Goal: Check status: Check status

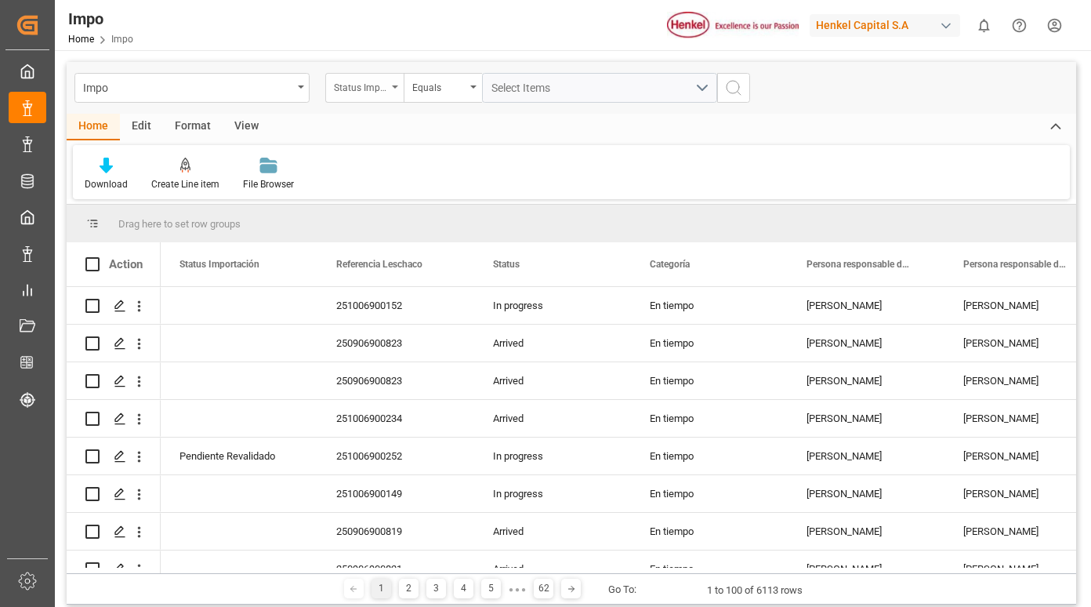
click at [367, 89] on div "Status Importación" at bounding box center [360, 86] width 53 height 18
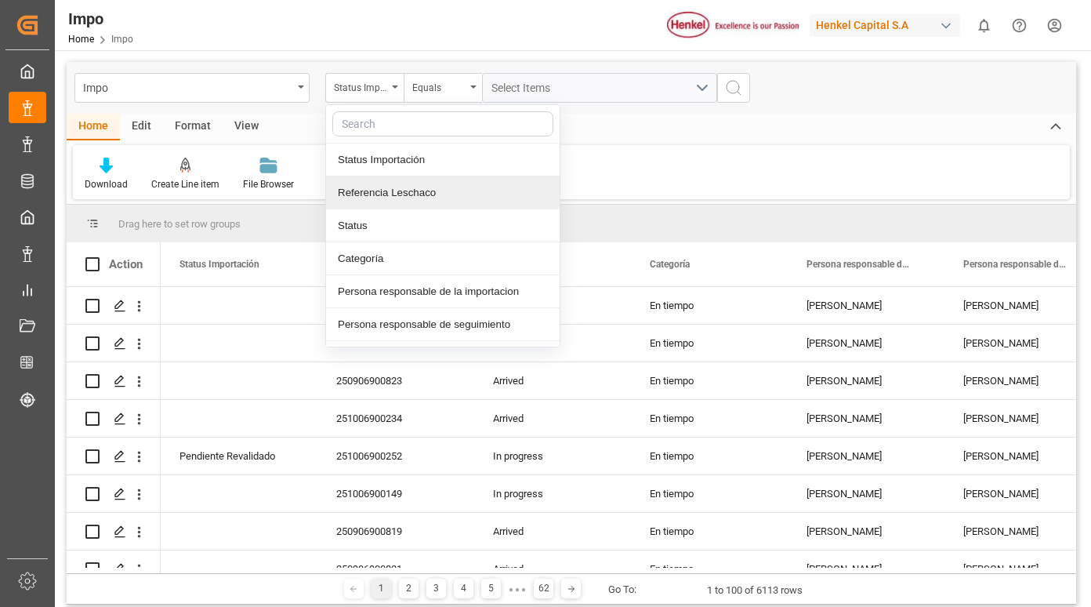
click at [383, 200] on div "Referencia Leschaco" at bounding box center [443, 192] width 234 height 33
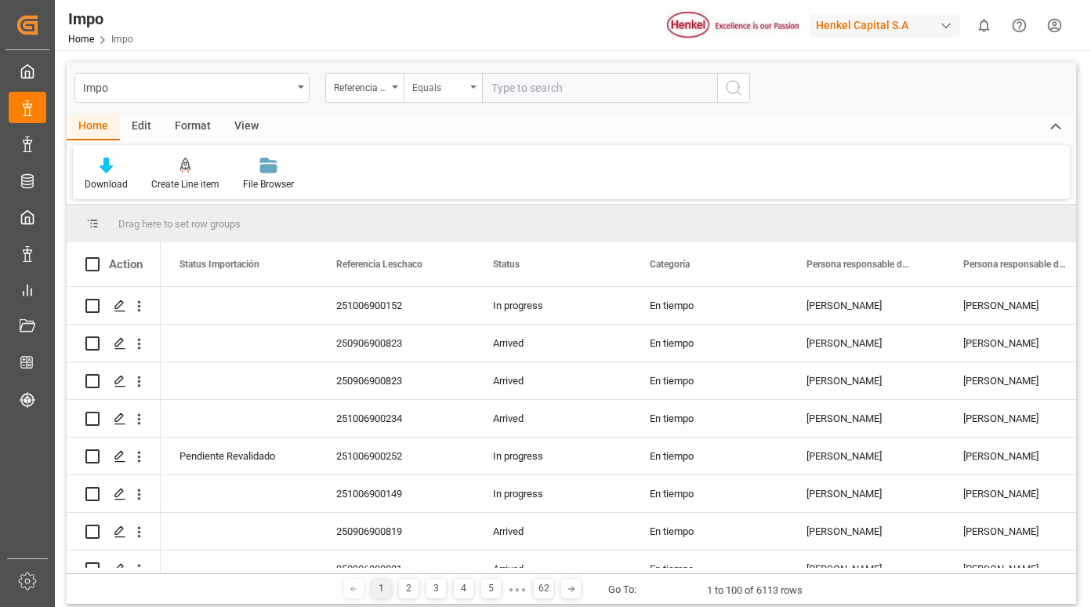
click at [441, 85] on div "Equals" at bounding box center [438, 86] width 53 height 18
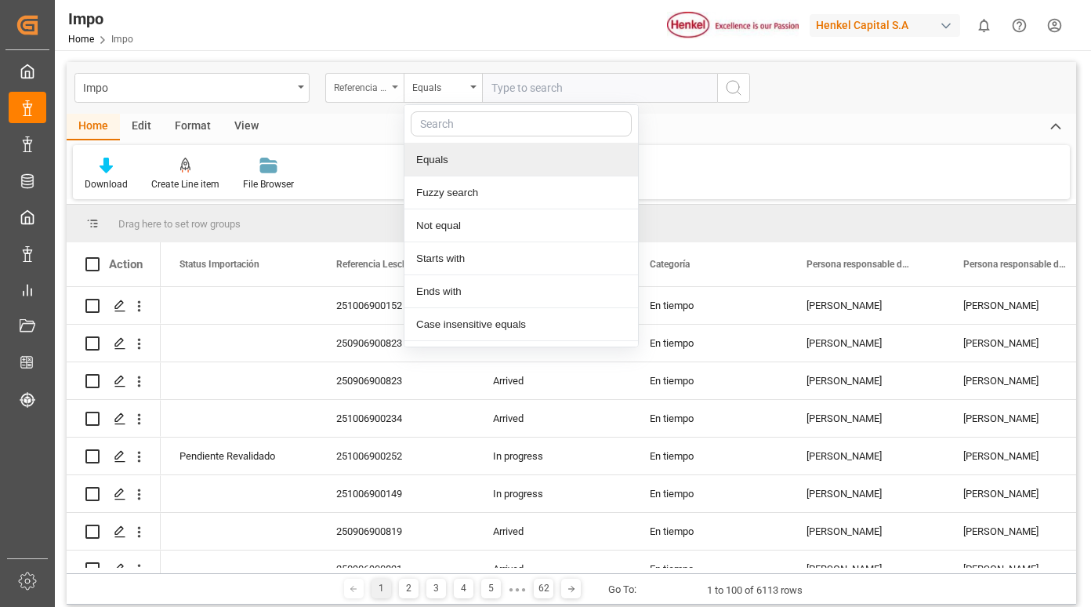
click at [382, 89] on div "Referencia Leschaco" at bounding box center [360, 86] width 53 height 18
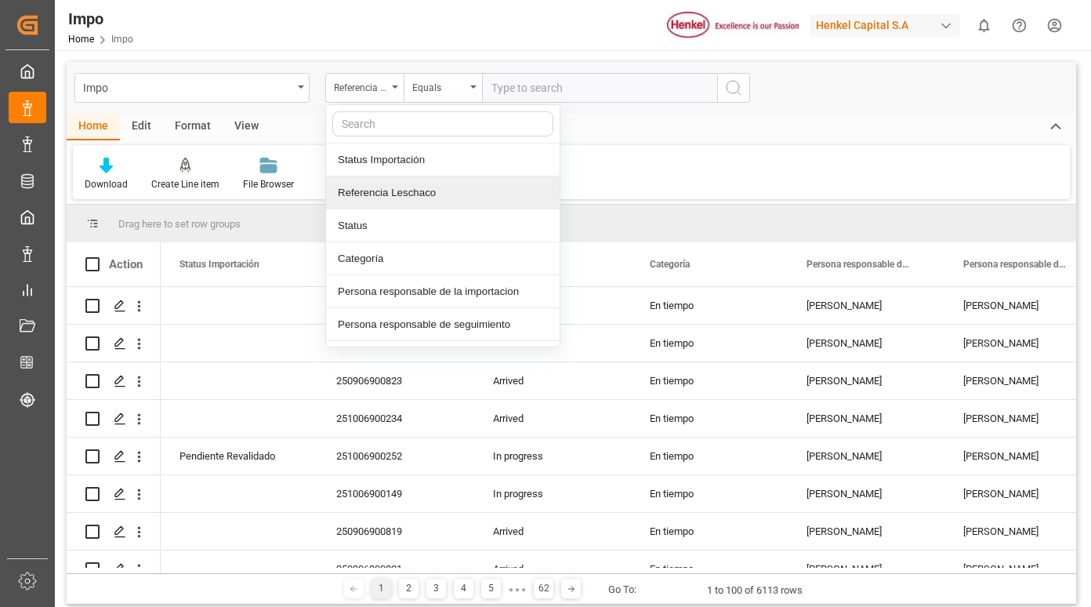
click at [398, 194] on div "Referencia Leschaco" at bounding box center [443, 192] width 234 height 33
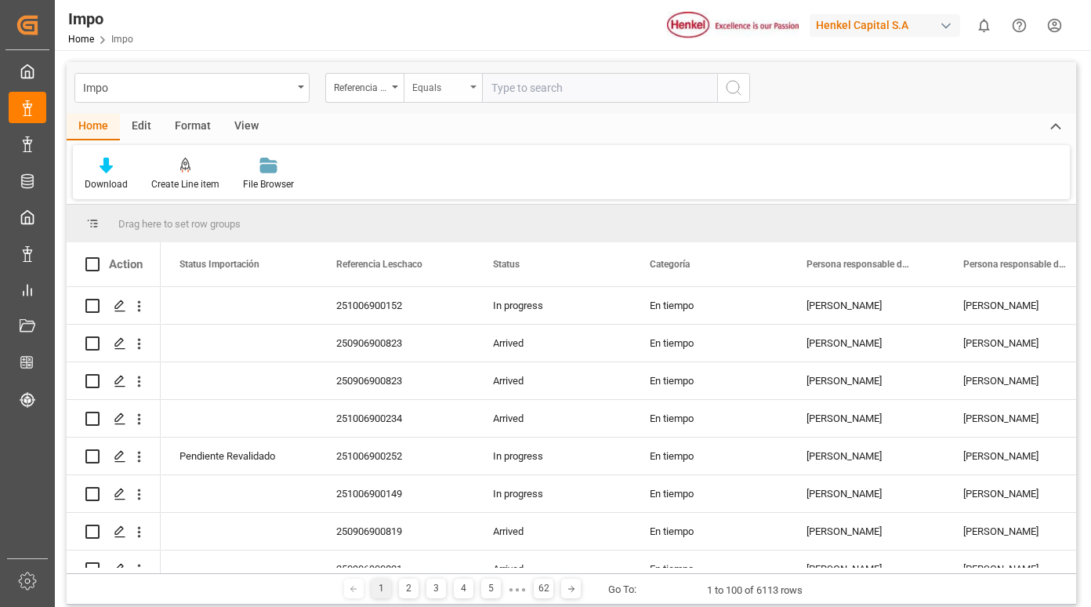
click at [435, 85] on div "Equals" at bounding box center [438, 86] width 53 height 18
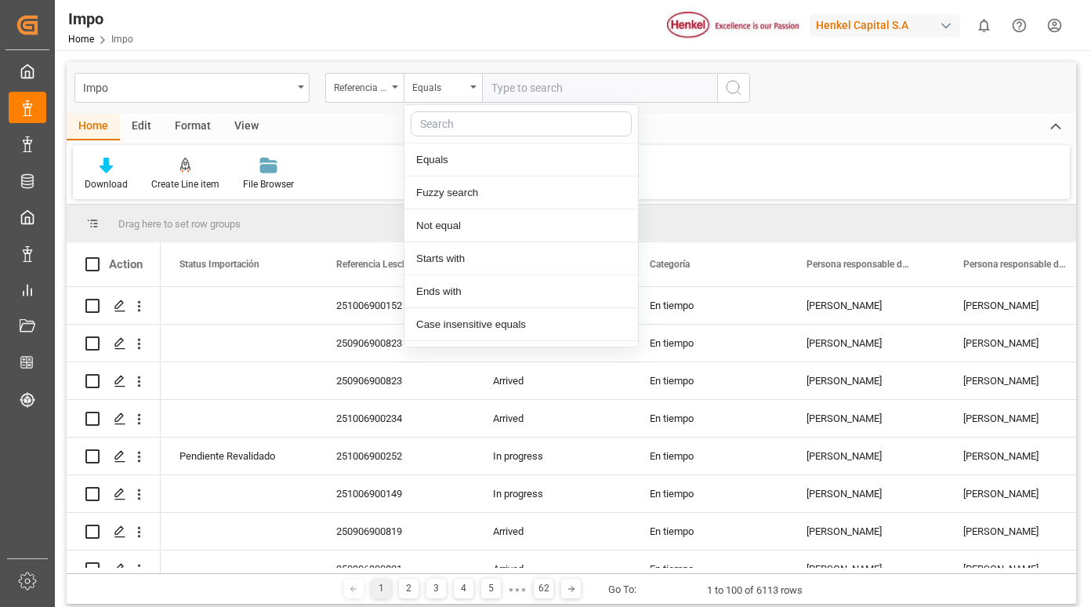
click at [553, 82] on input "text" at bounding box center [599, 88] width 235 height 30
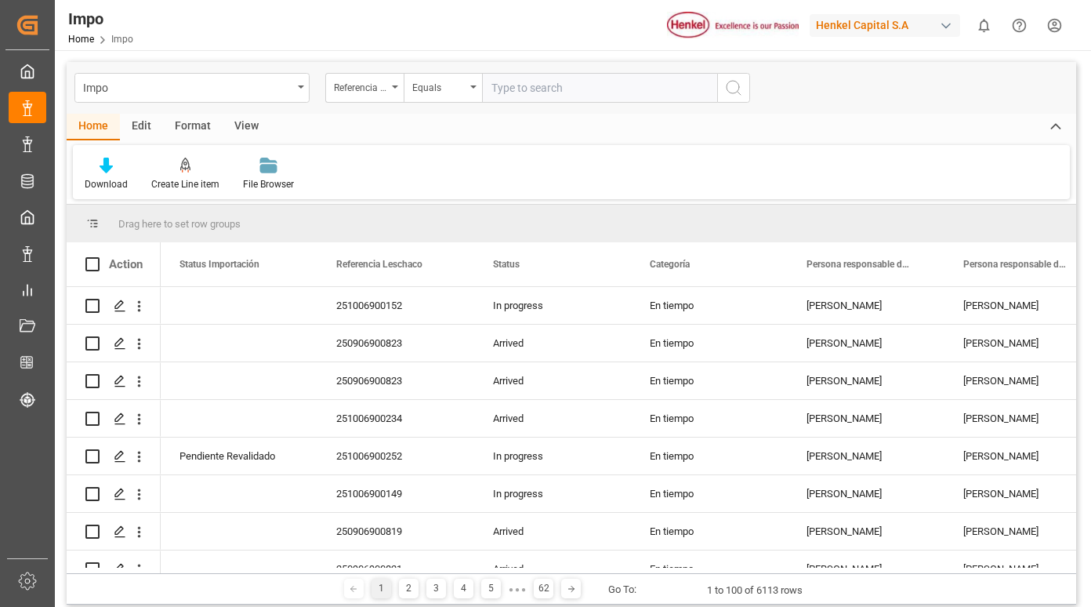
paste input "250906900735"
type input "250906900735"
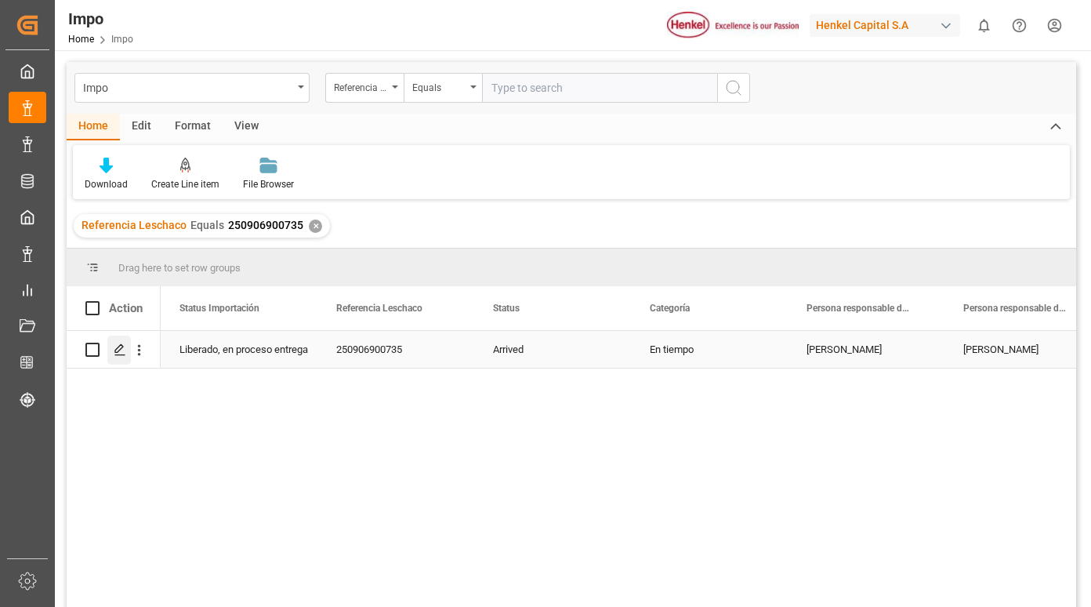
click at [114, 351] on icon "Press SPACE to select this row." at bounding box center [120, 349] width 13 height 13
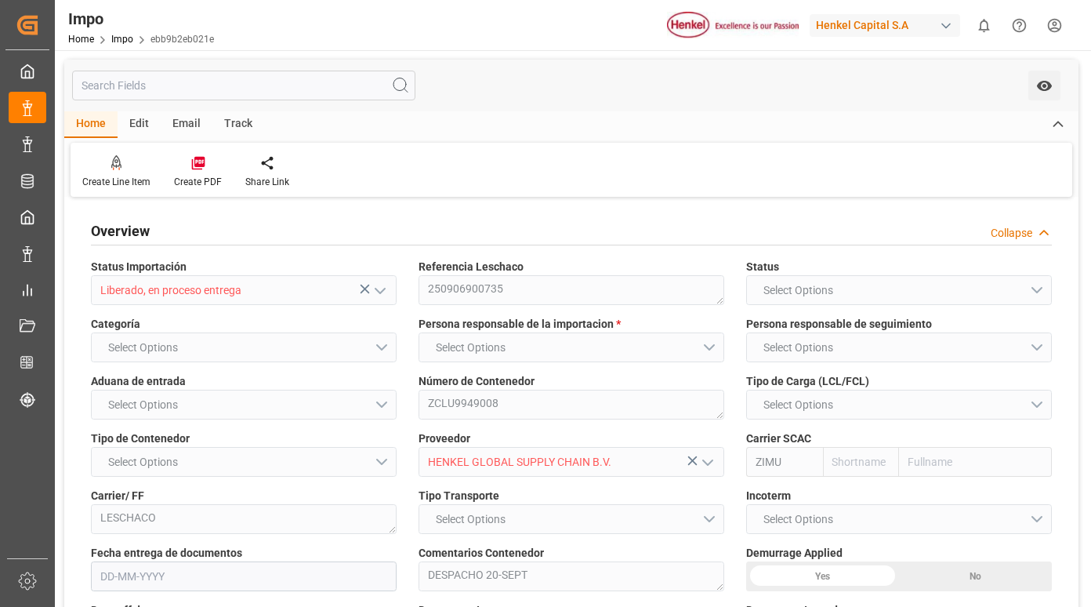
type input "ZIM"
type input "ZIM Integrated Shipping Services Ltd."
type input "8"
type input "7"
type input "[DATE]"
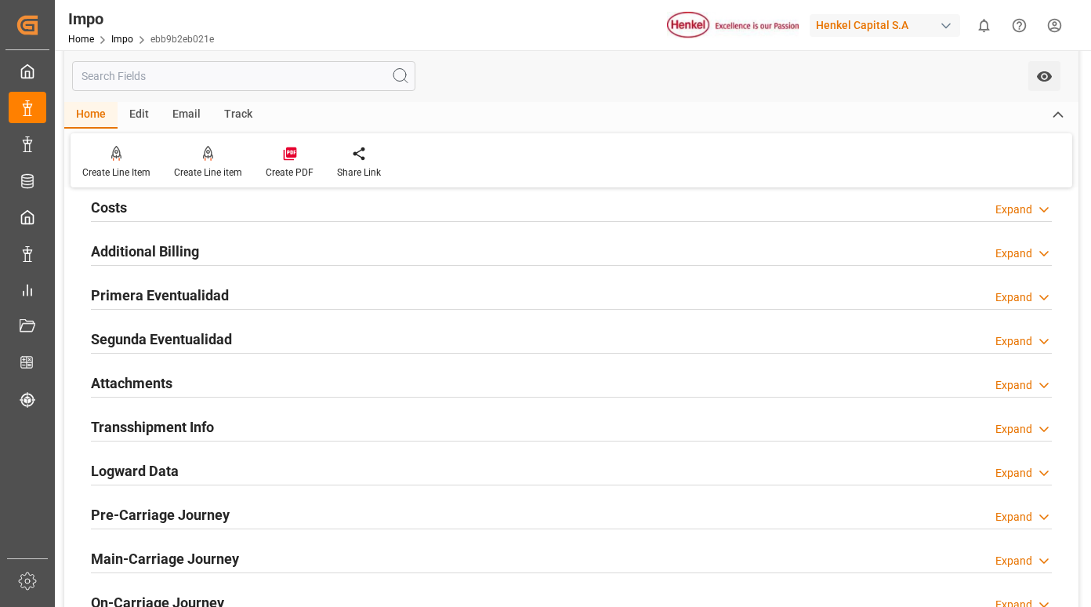
scroll to position [1411, 0]
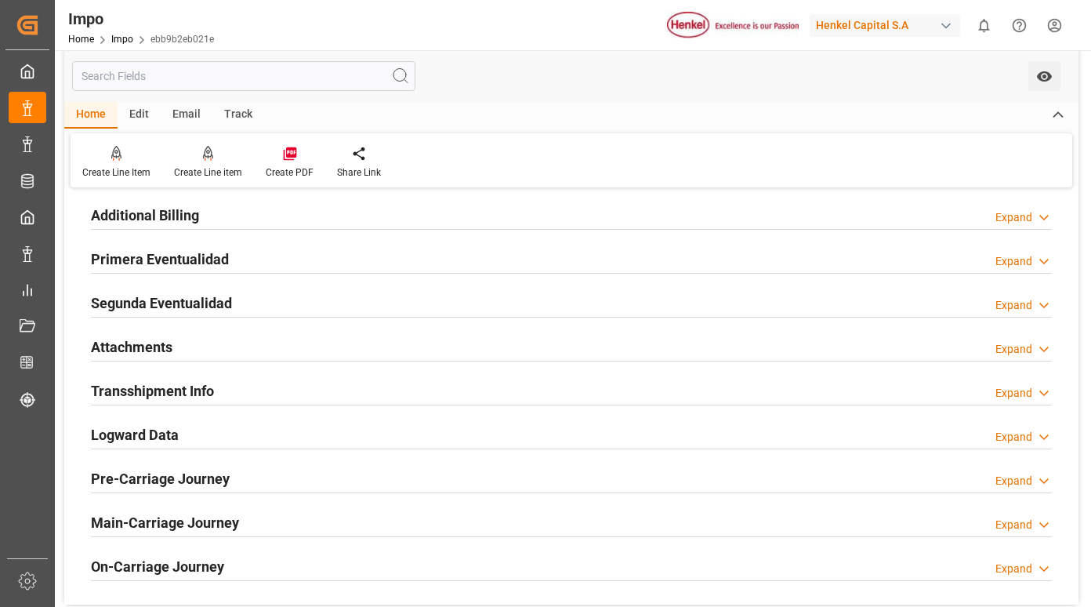
click at [183, 257] on h2 "Primera Eventualidad" at bounding box center [160, 258] width 138 height 21
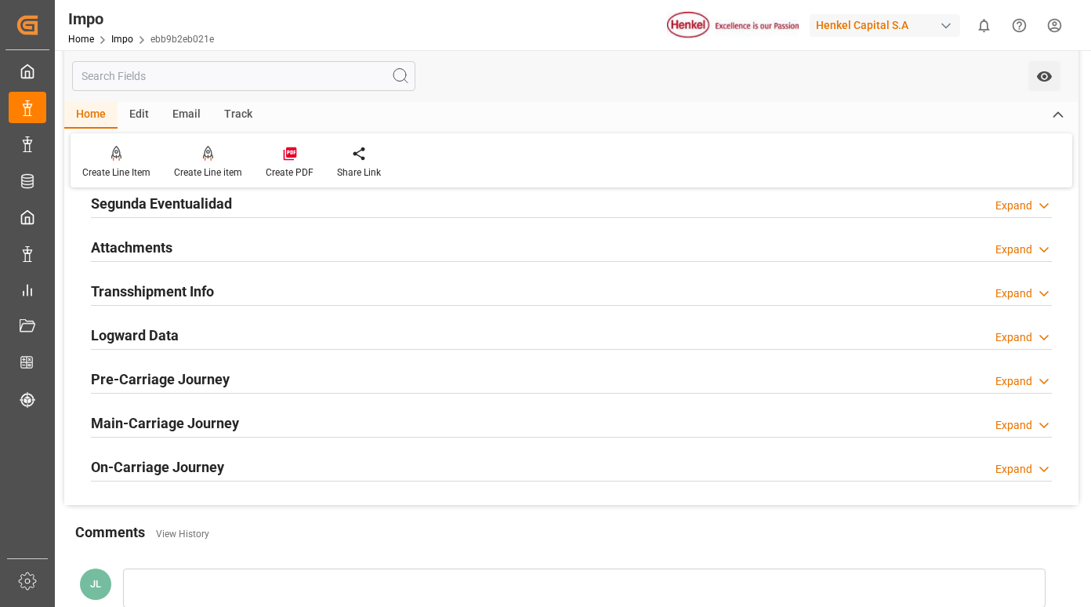
scroll to position [1489, 0]
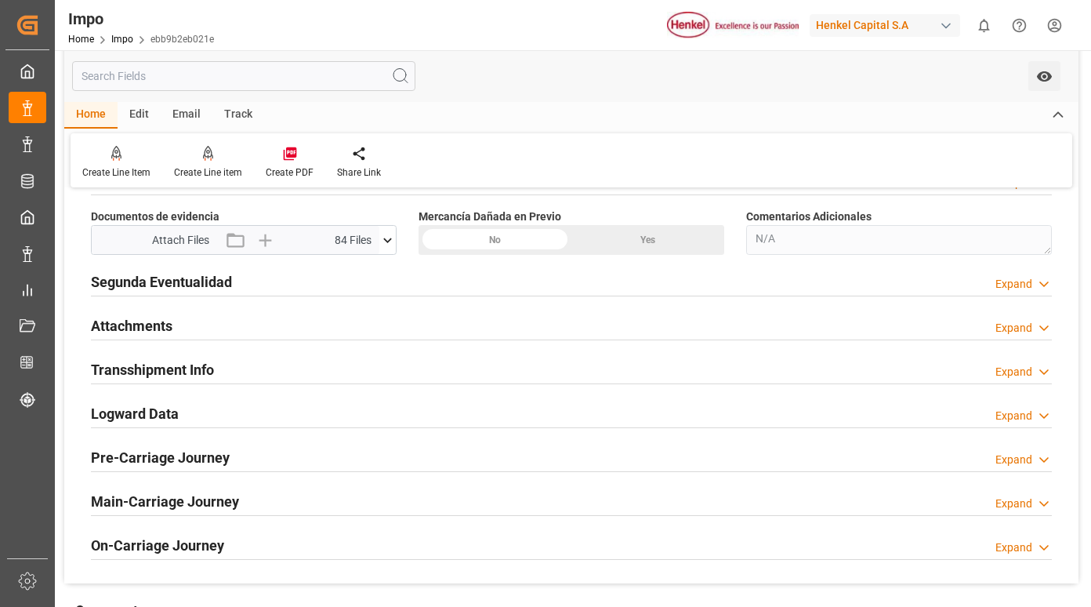
click at [390, 242] on icon at bounding box center [387, 240] width 16 height 16
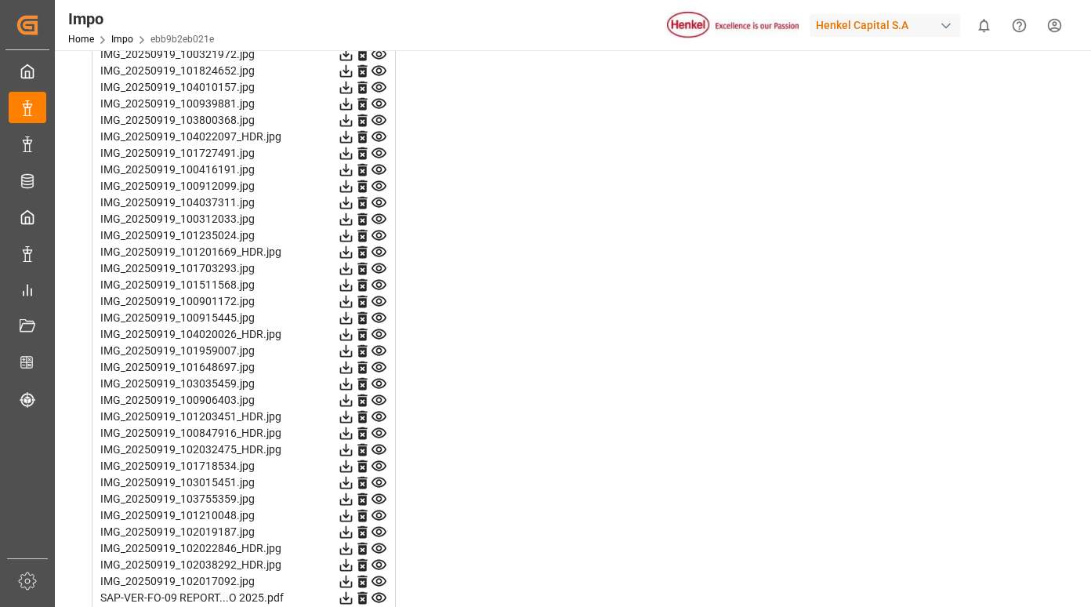
scroll to position [2532, 0]
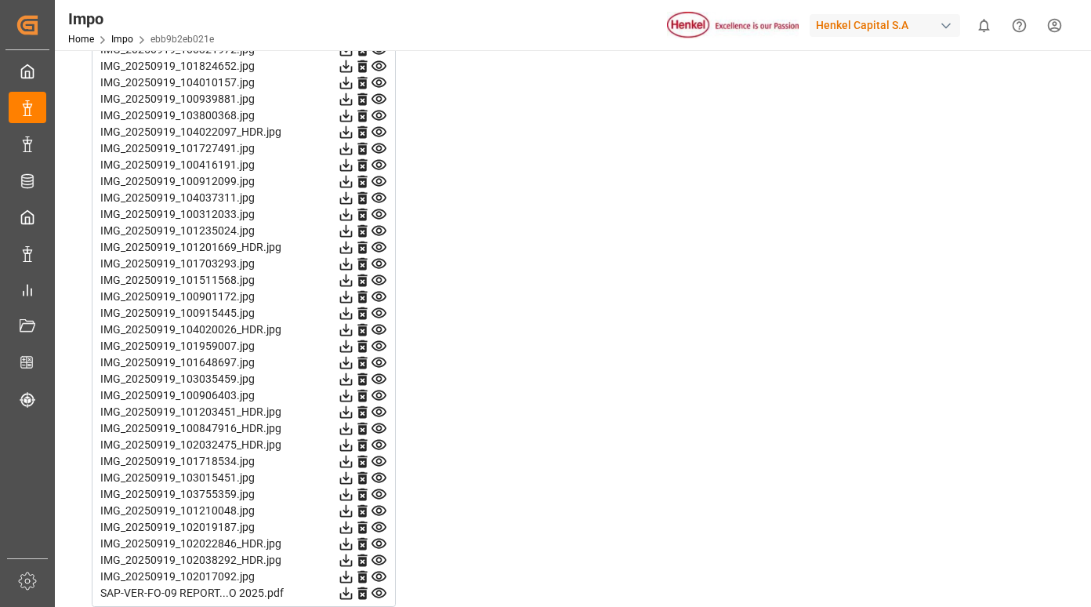
click at [376, 589] on icon at bounding box center [378, 593] width 15 height 10
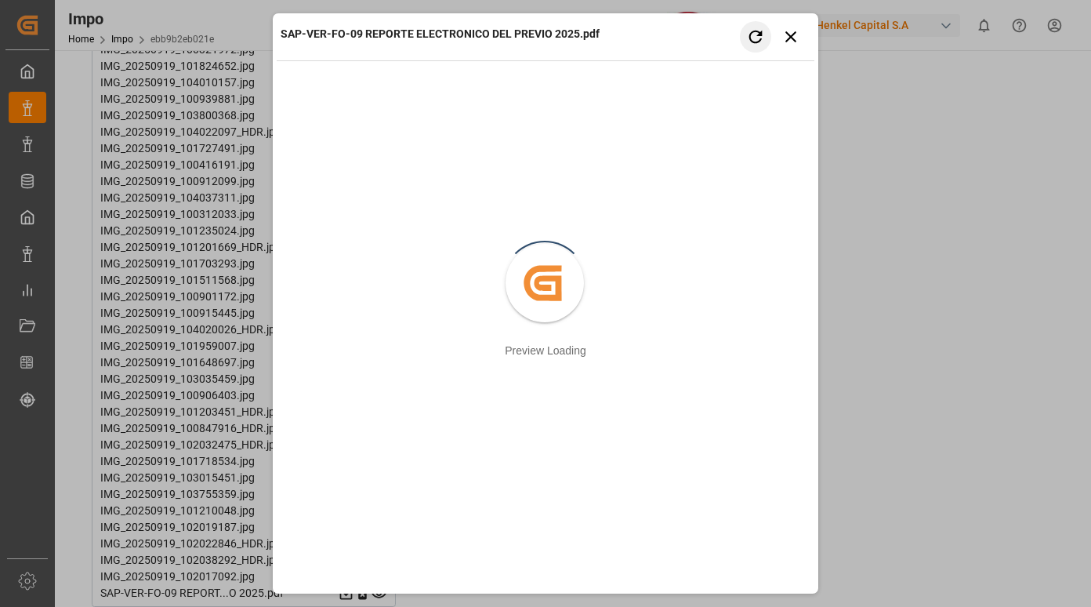
scroll to position [2527, 0]
click at [784, 45] on icon "button" at bounding box center [791, 37] width 20 height 20
